Goal: Ask a question

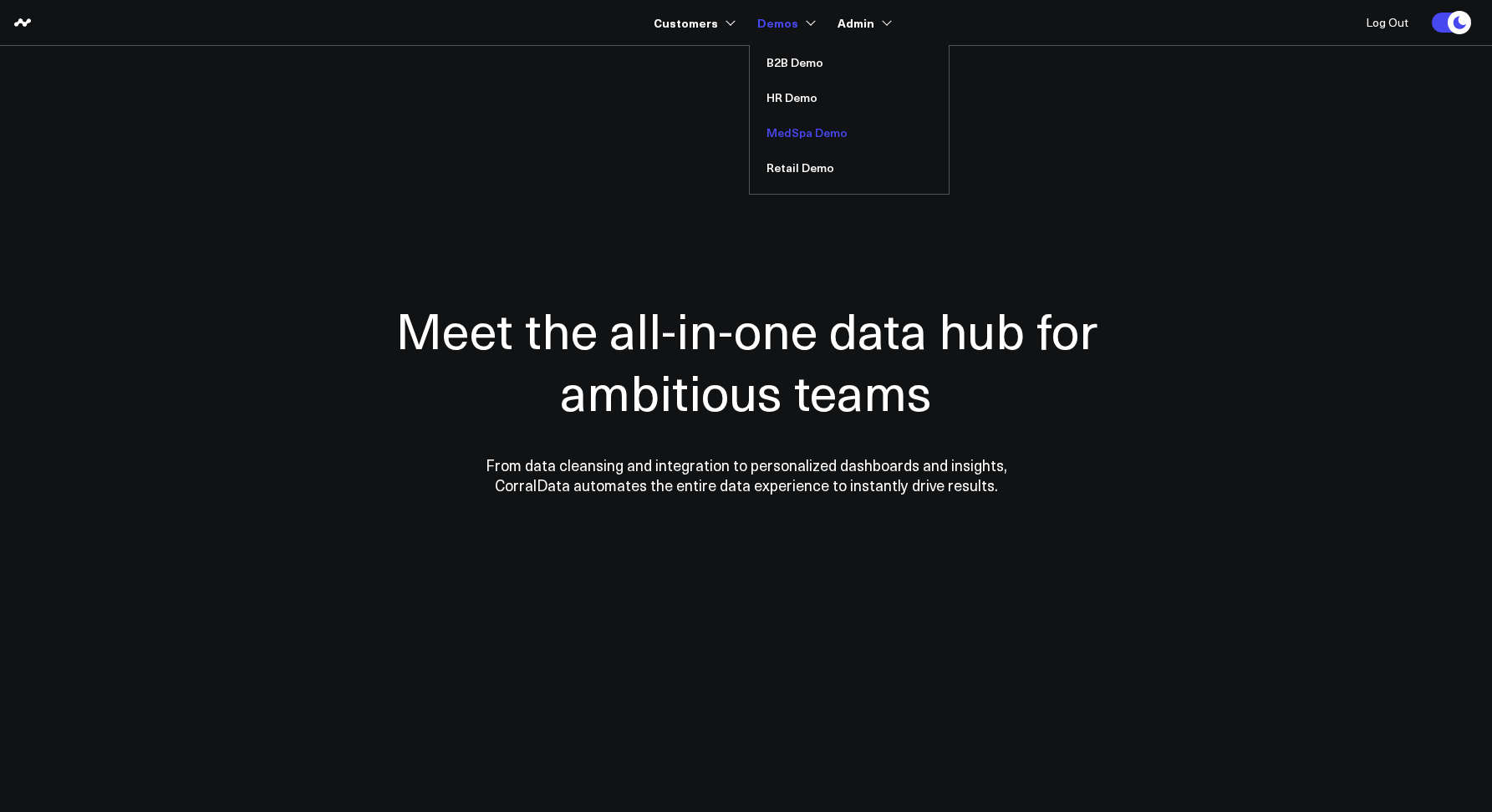
click at [791, 131] on link "MedSpa Demo" at bounding box center [849, 133] width 199 height 35
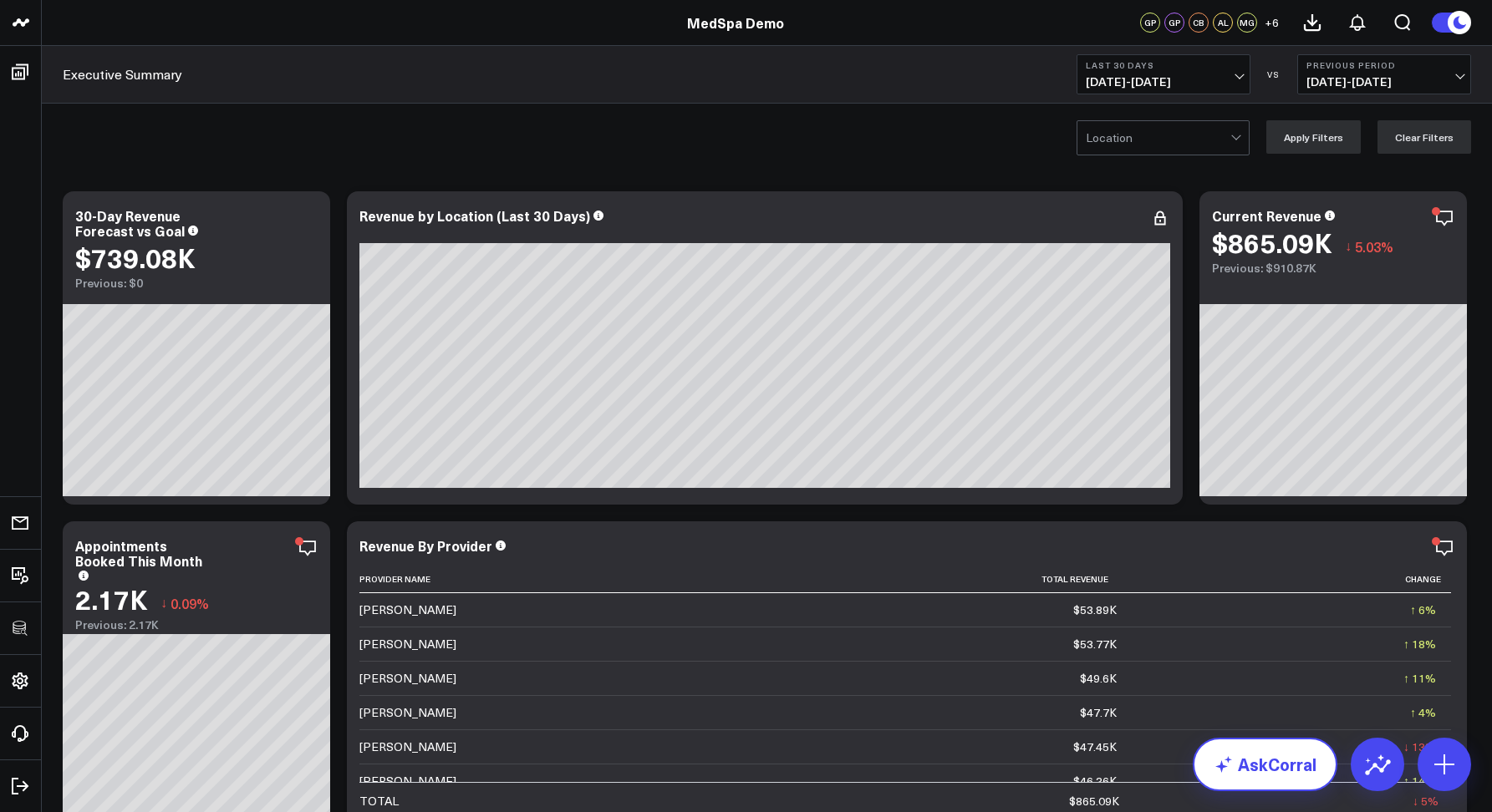
click at [1222, 785] on link "AskCorral" at bounding box center [1264, 764] width 145 height 53
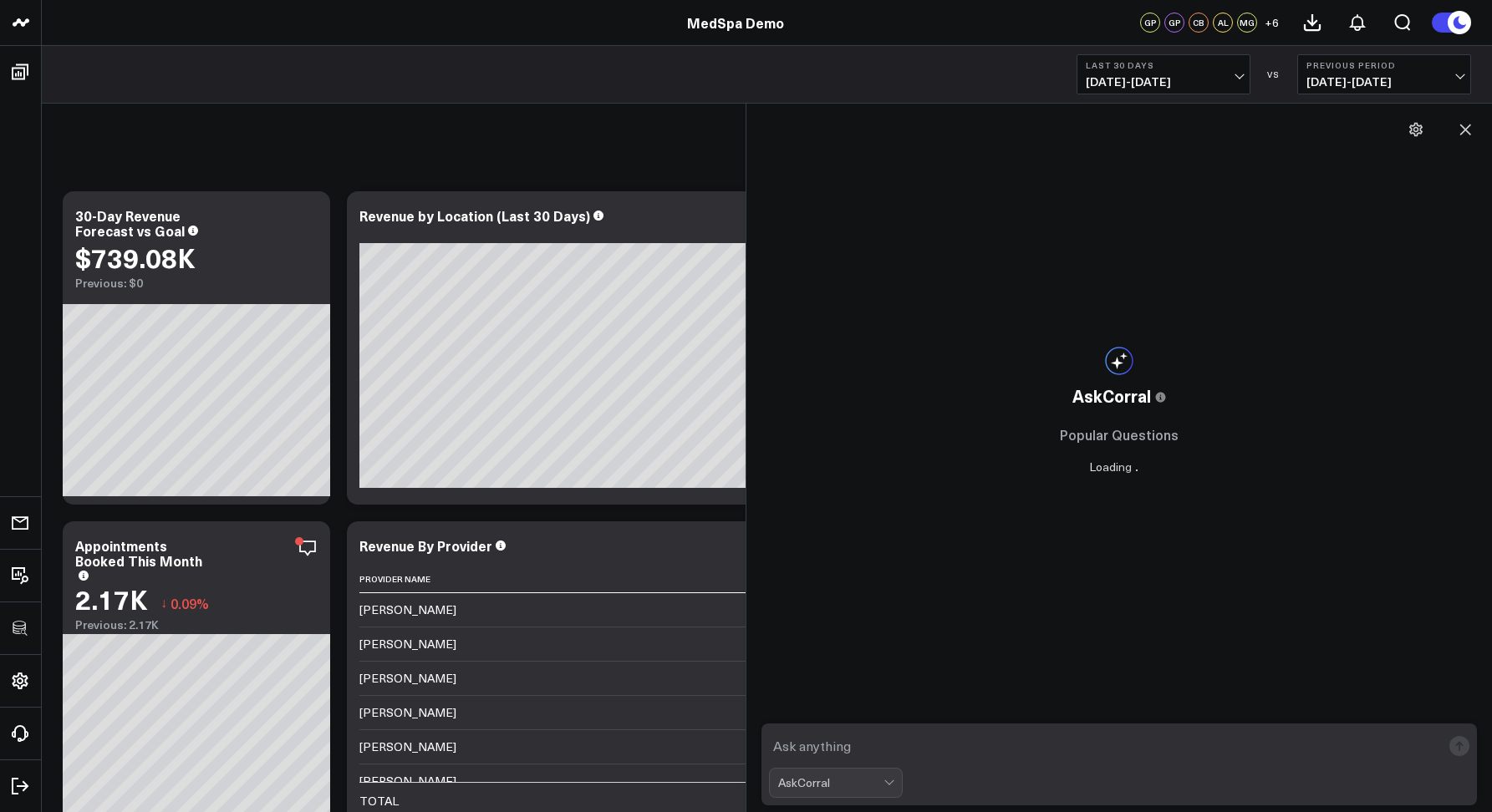
click at [1010, 758] on textarea at bounding box center [1105, 746] width 672 height 30
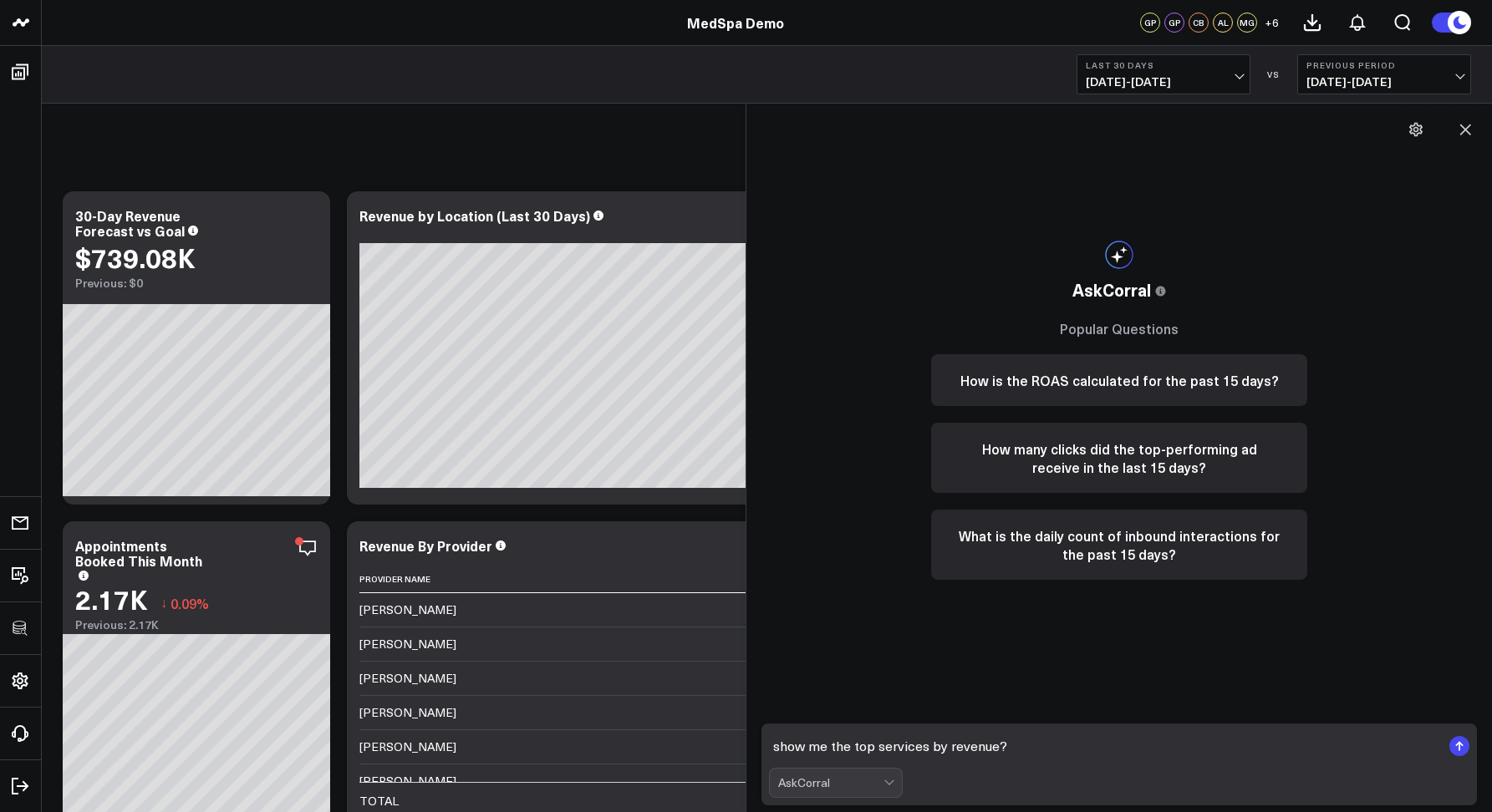
type textarea "show me the top services by revenue"
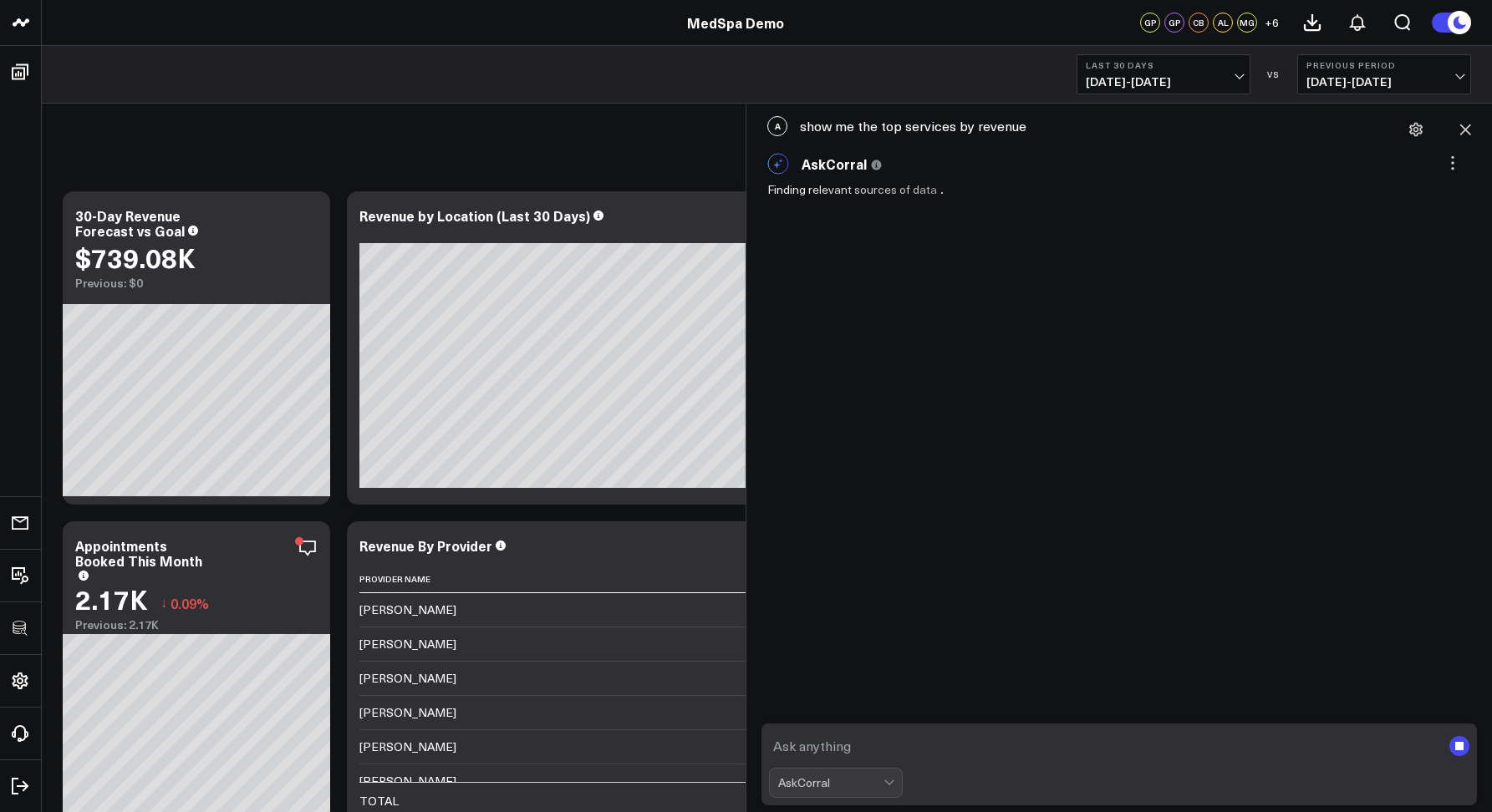
click at [870, 126] on div "A show me the top services by revenue" at bounding box center [1119, 126] width 728 height 37
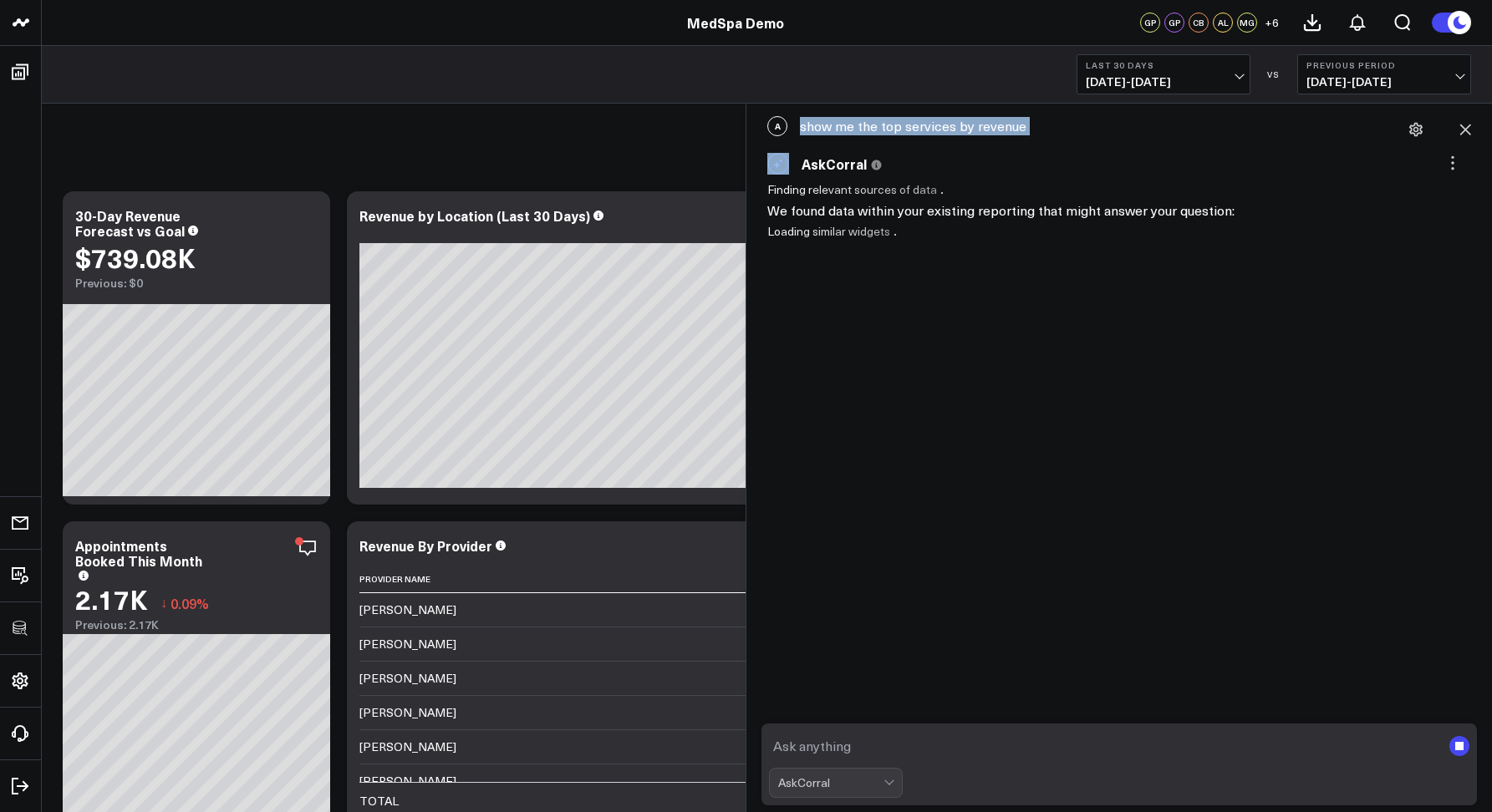
copy div "show me the top services by revenue"
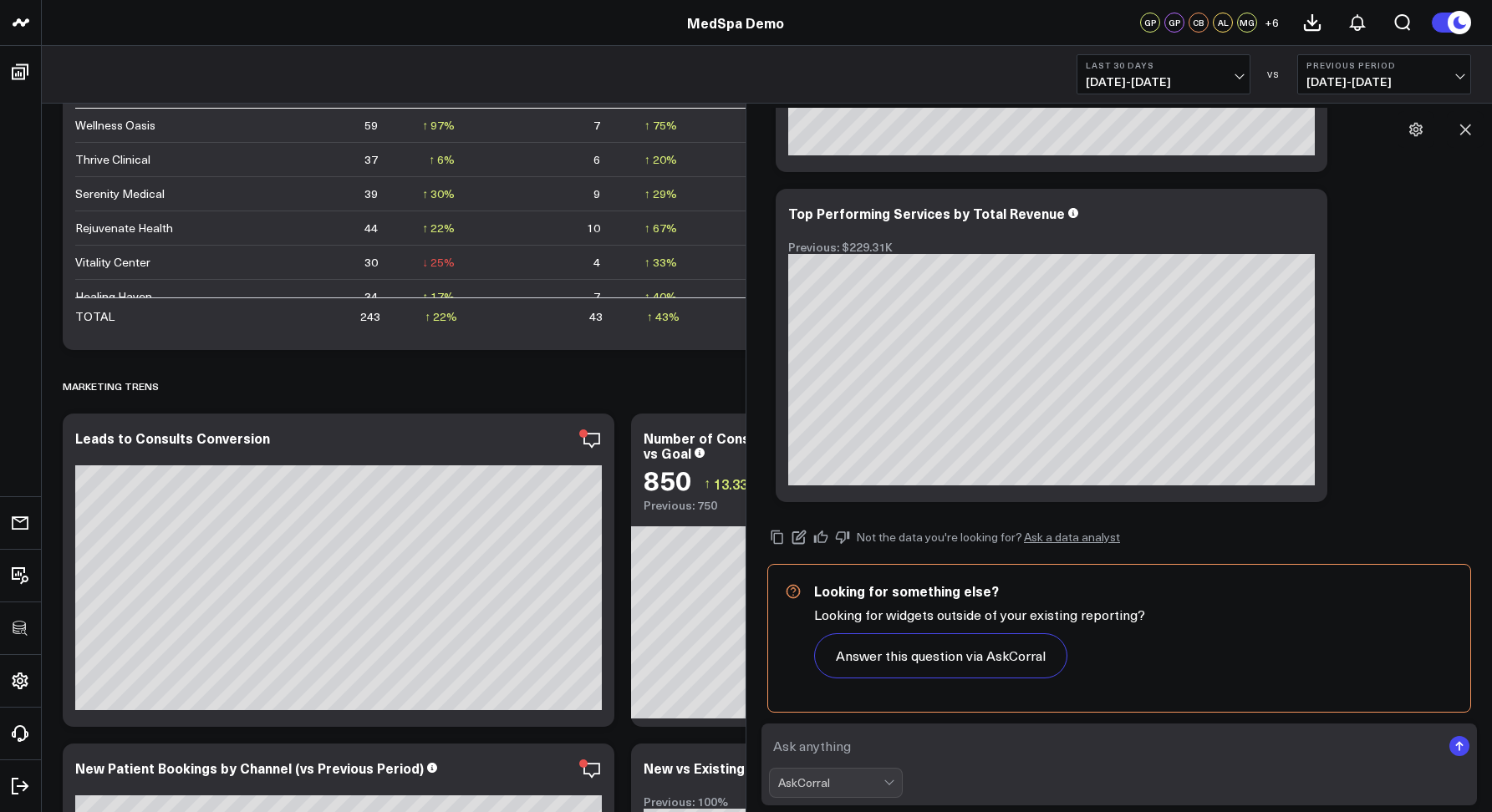
scroll to position [2643, 0]
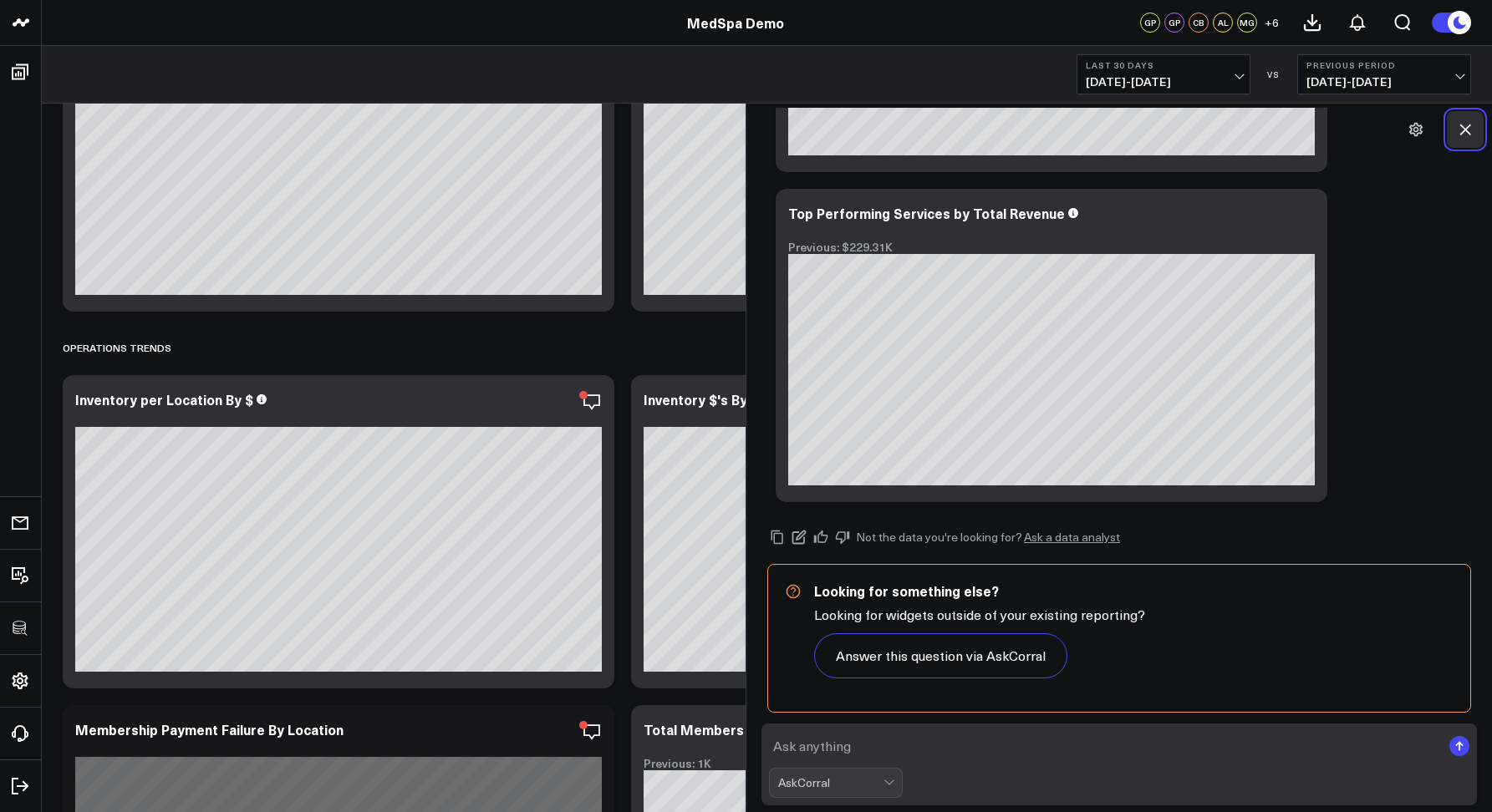
click at [1462, 136] on icon at bounding box center [1465, 129] width 17 height 17
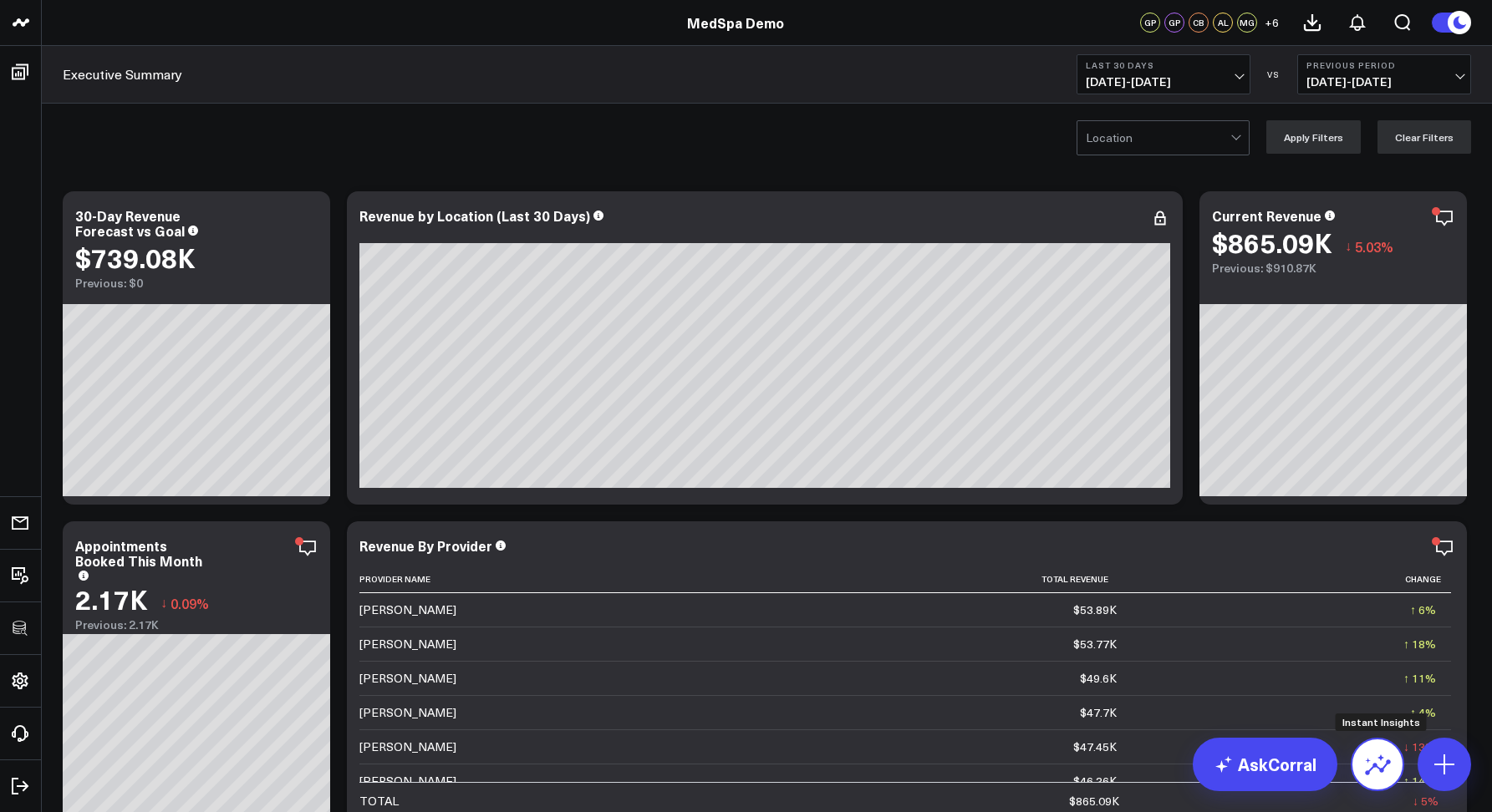
click at [1386, 763] on icon at bounding box center [1378, 767] width 26 height 16
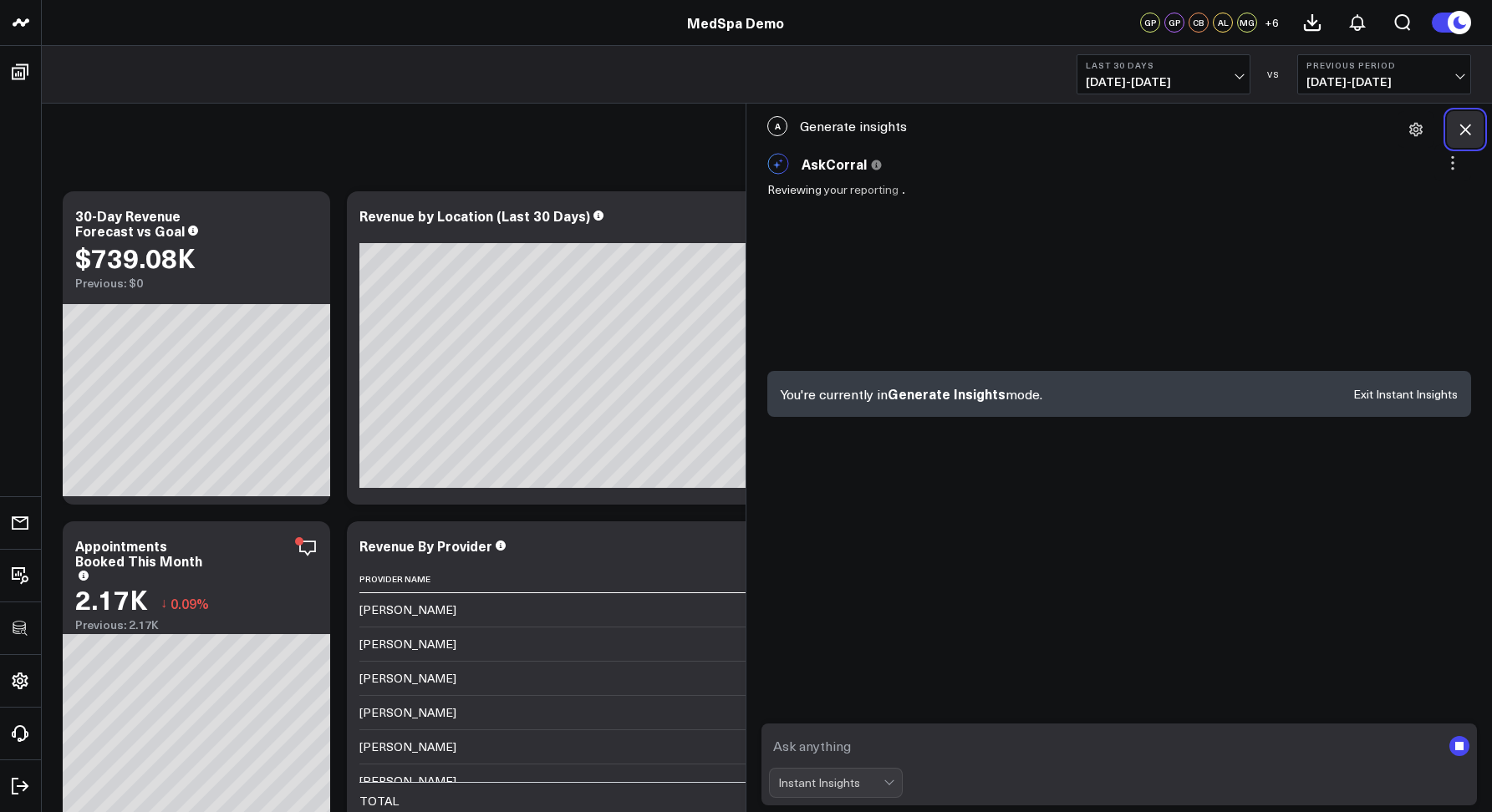
click at [1472, 124] on icon at bounding box center [1465, 129] width 17 height 17
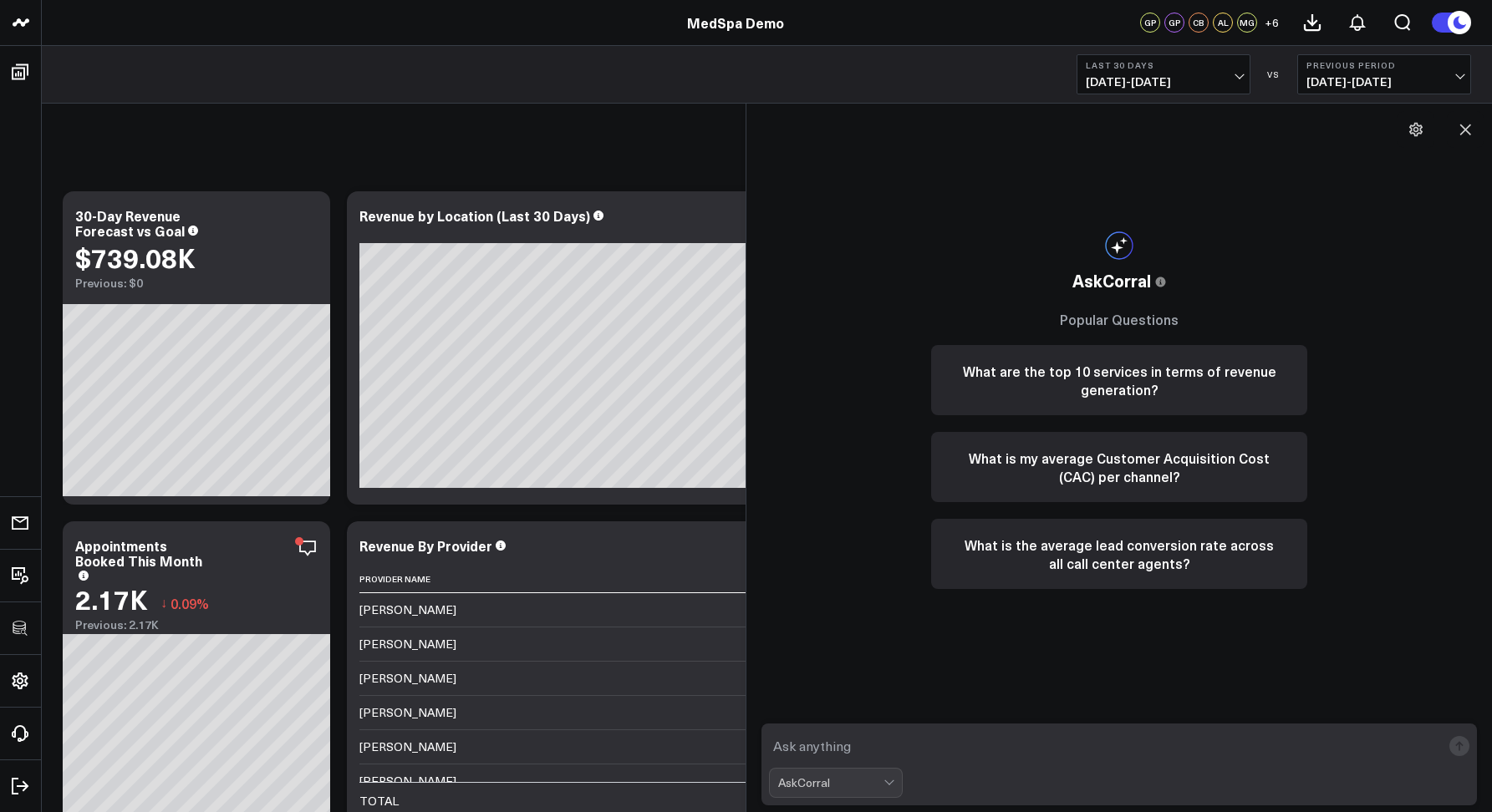
click at [815, 726] on form "AskCorral" at bounding box center [1119, 764] width 716 height 82
click at [817, 746] on textarea at bounding box center [1105, 746] width 672 height 30
paste textarea "show me the top 3 services by revenue"
type textarea "show me the top 3 services by revenue"
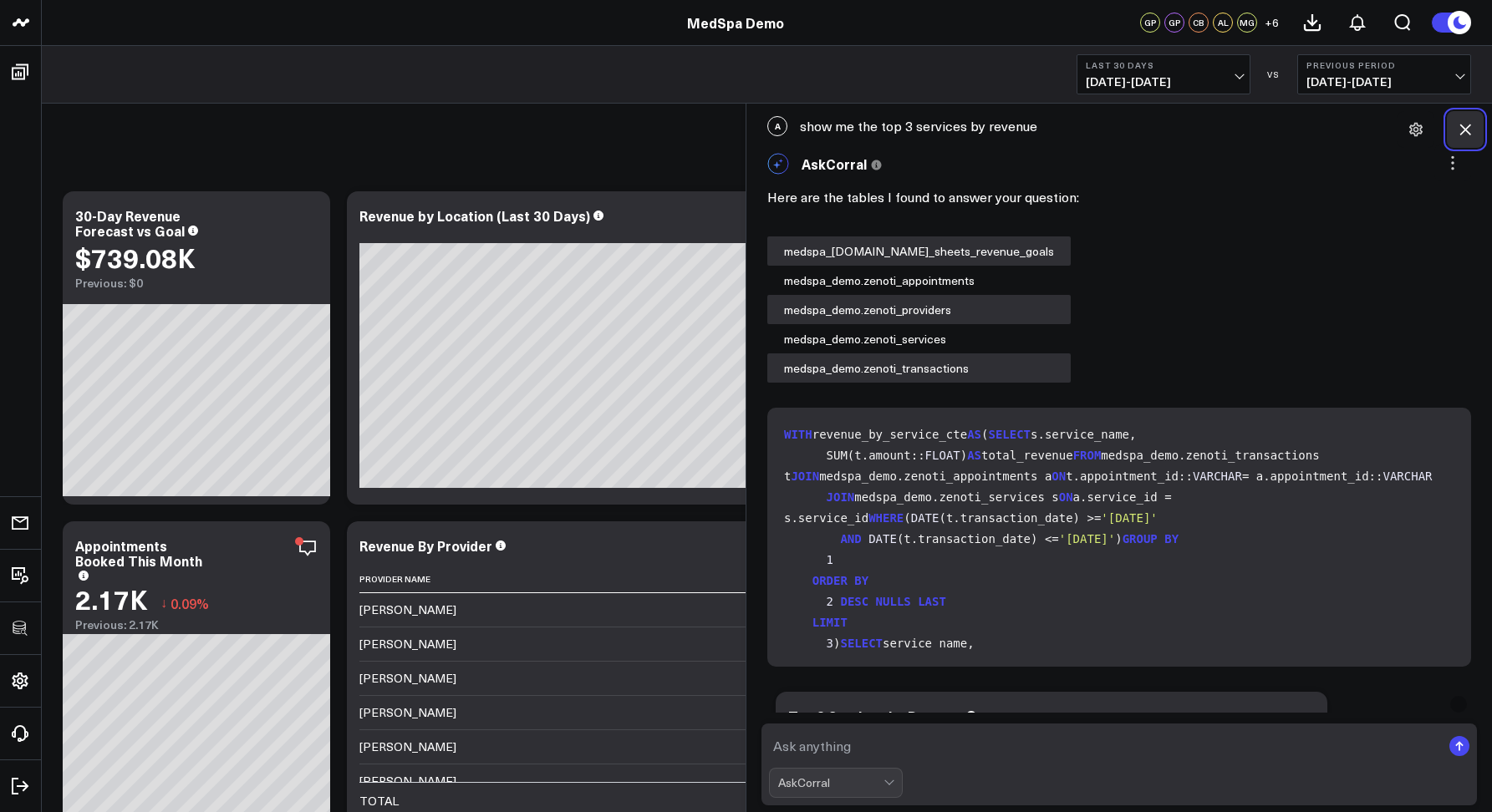
click at [1459, 143] on button at bounding box center [1465, 130] width 37 height 37
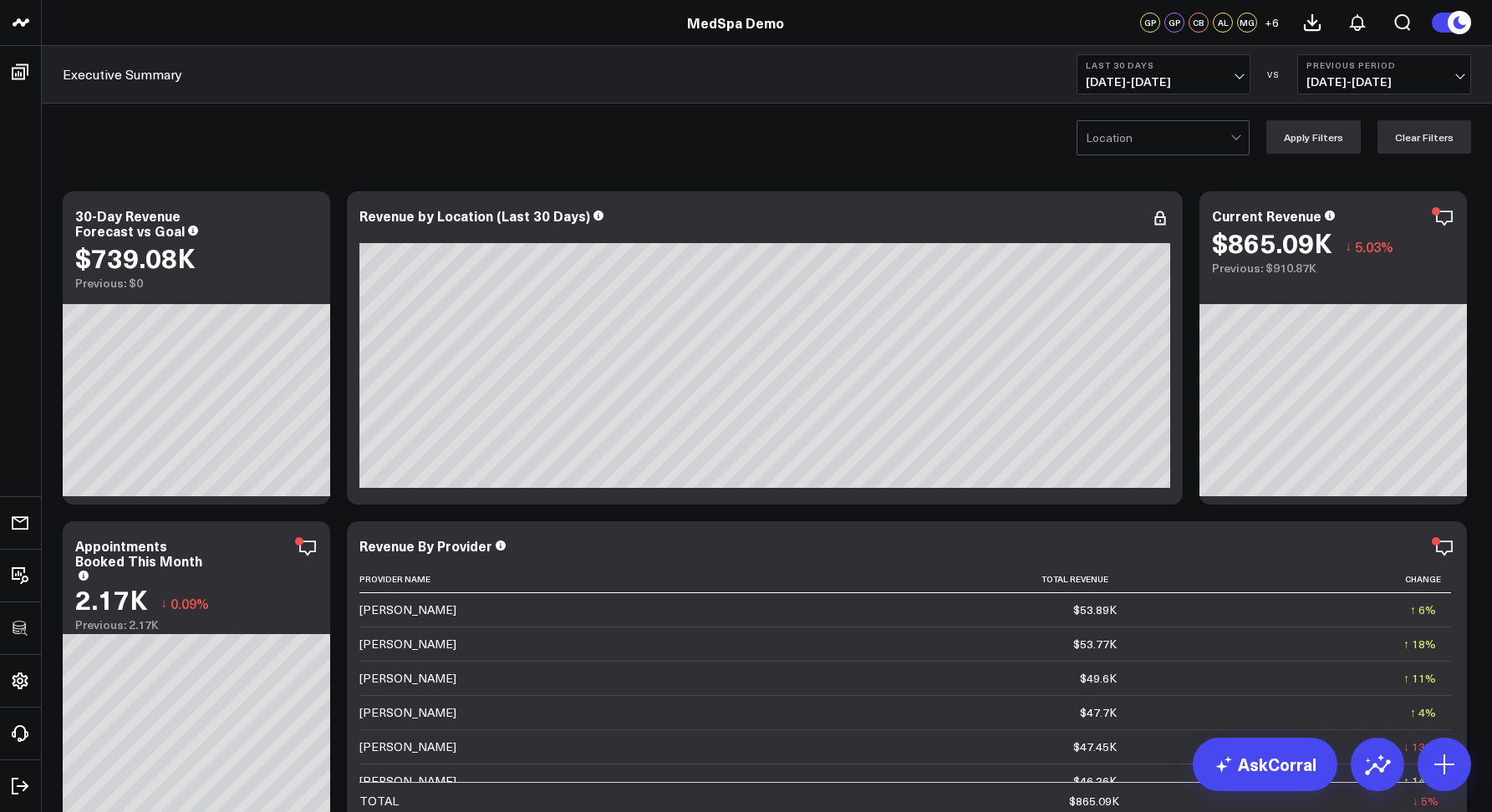
click at [830, 156] on div "Location Apply Filters Clear Filters" at bounding box center [766, 136] width 1451 height 67
click at [459, 68] on div "Executive Summary Last 30 Days 09/02/25 - 10/01/25 VS Previous Period 08/03/25 …" at bounding box center [766, 75] width 1451 height 58
click at [1165, 213] on icon at bounding box center [1160, 218] width 20 height 20
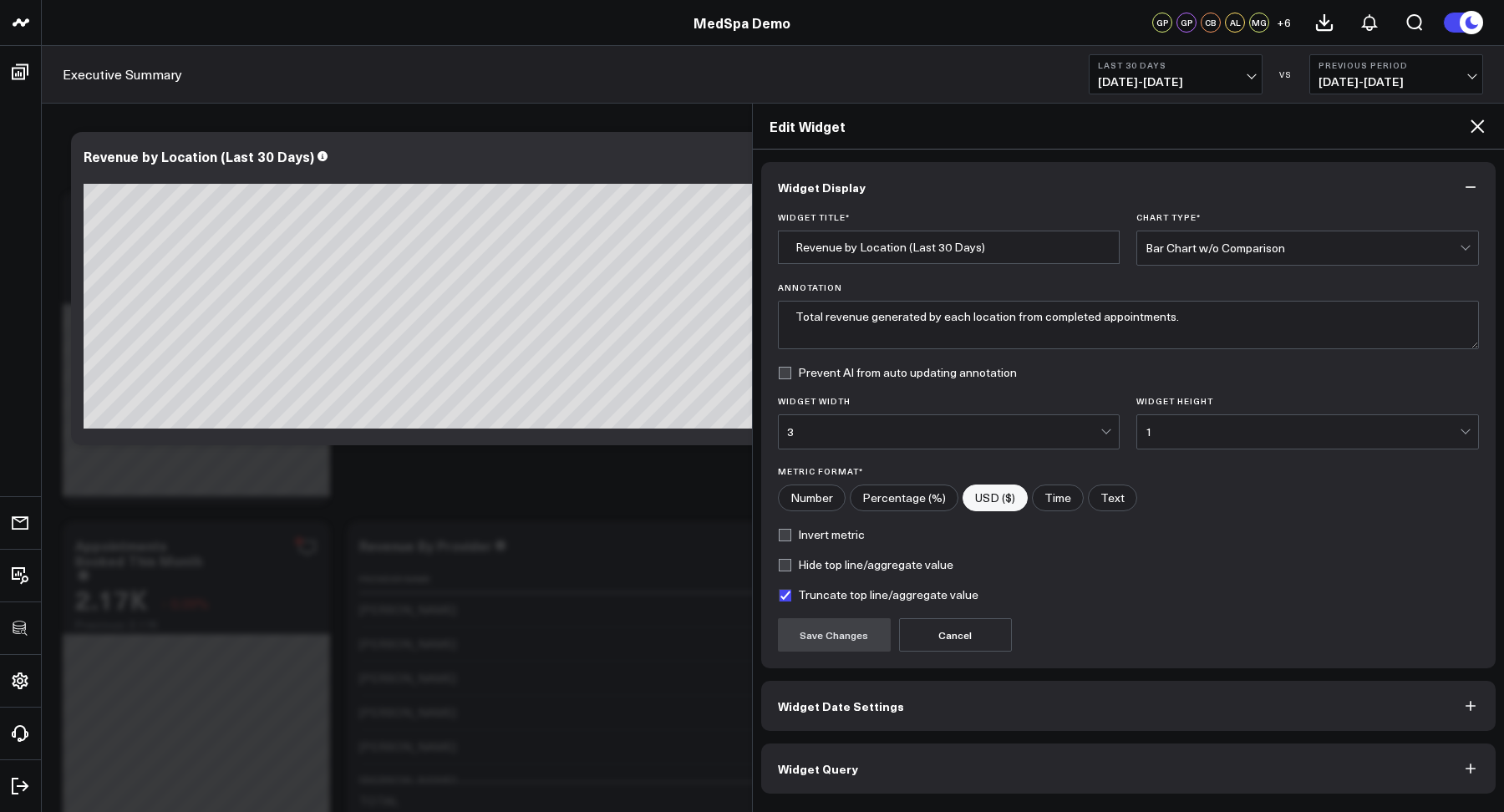
click at [932, 768] on button "Widget Query" at bounding box center [1130, 769] width 736 height 50
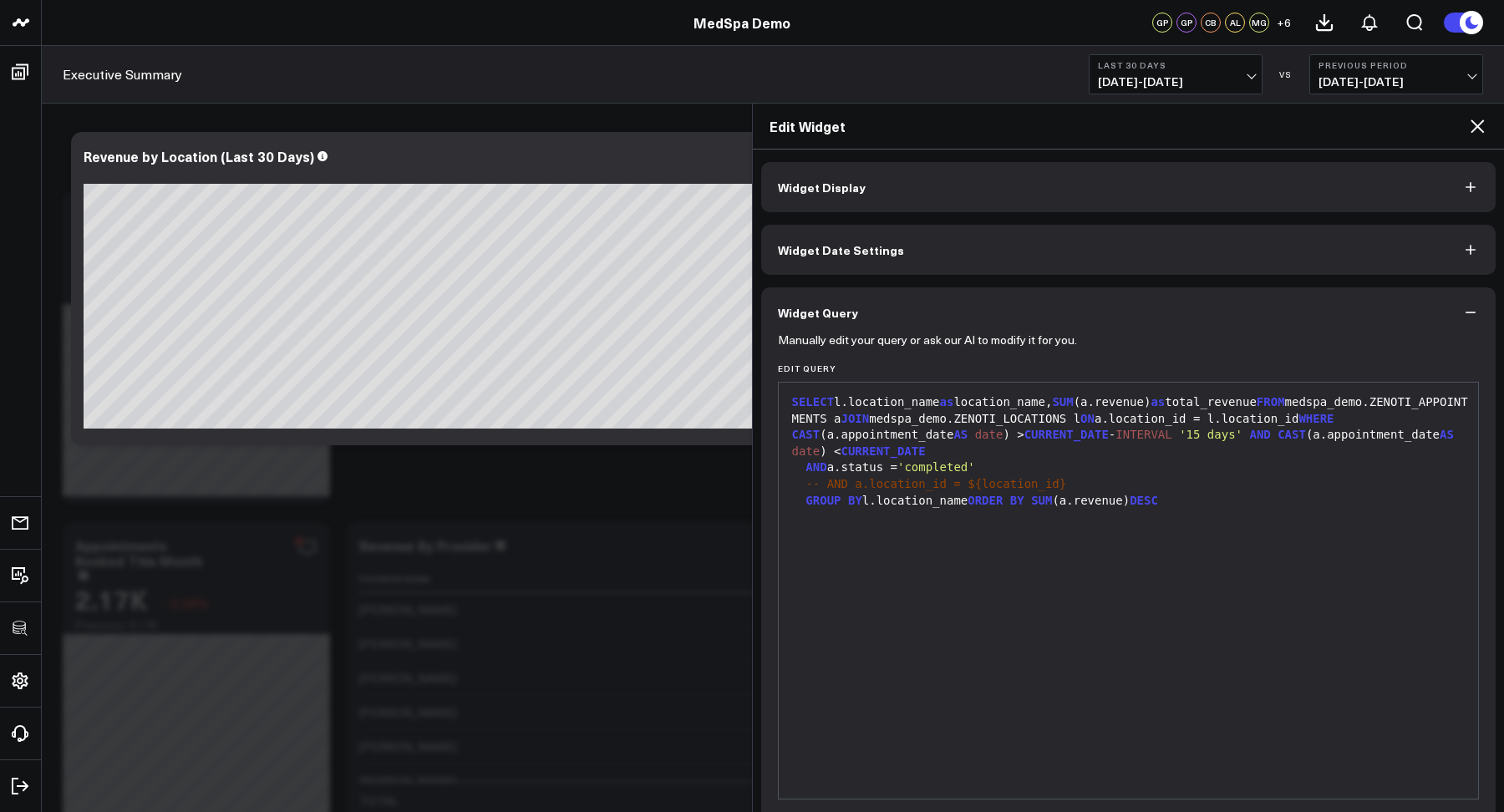
click at [1480, 129] on icon at bounding box center [1477, 126] width 14 height 14
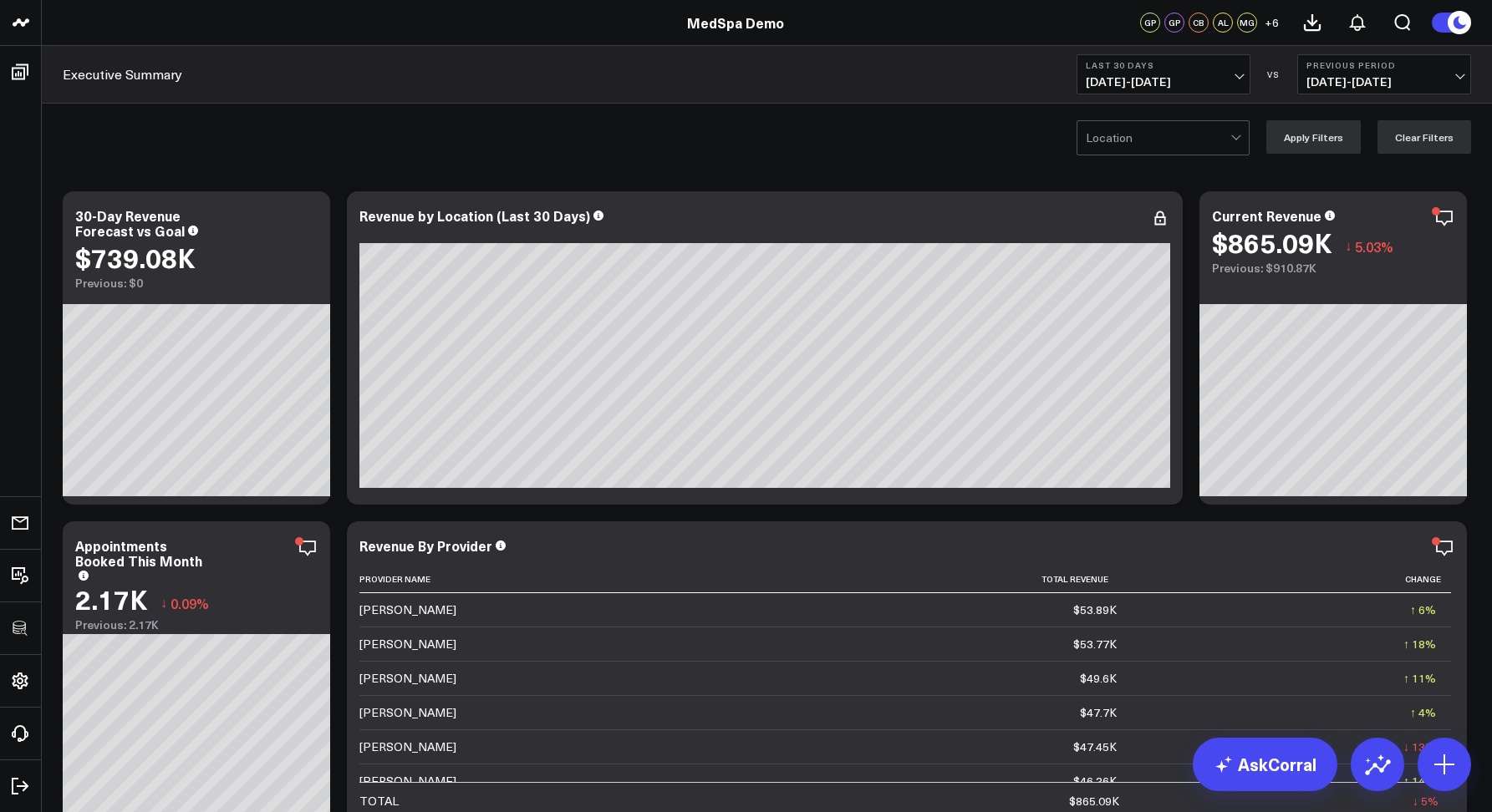
click at [902, 92] on div "Executive Summary Last 30 Days 09/02/25 - 10/01/25 VS Previous Period 08/03/25 …" at bounding box center [766, 75] width 1451 height 58
